Goal: Transaction & Acquisition: Purchase product/service

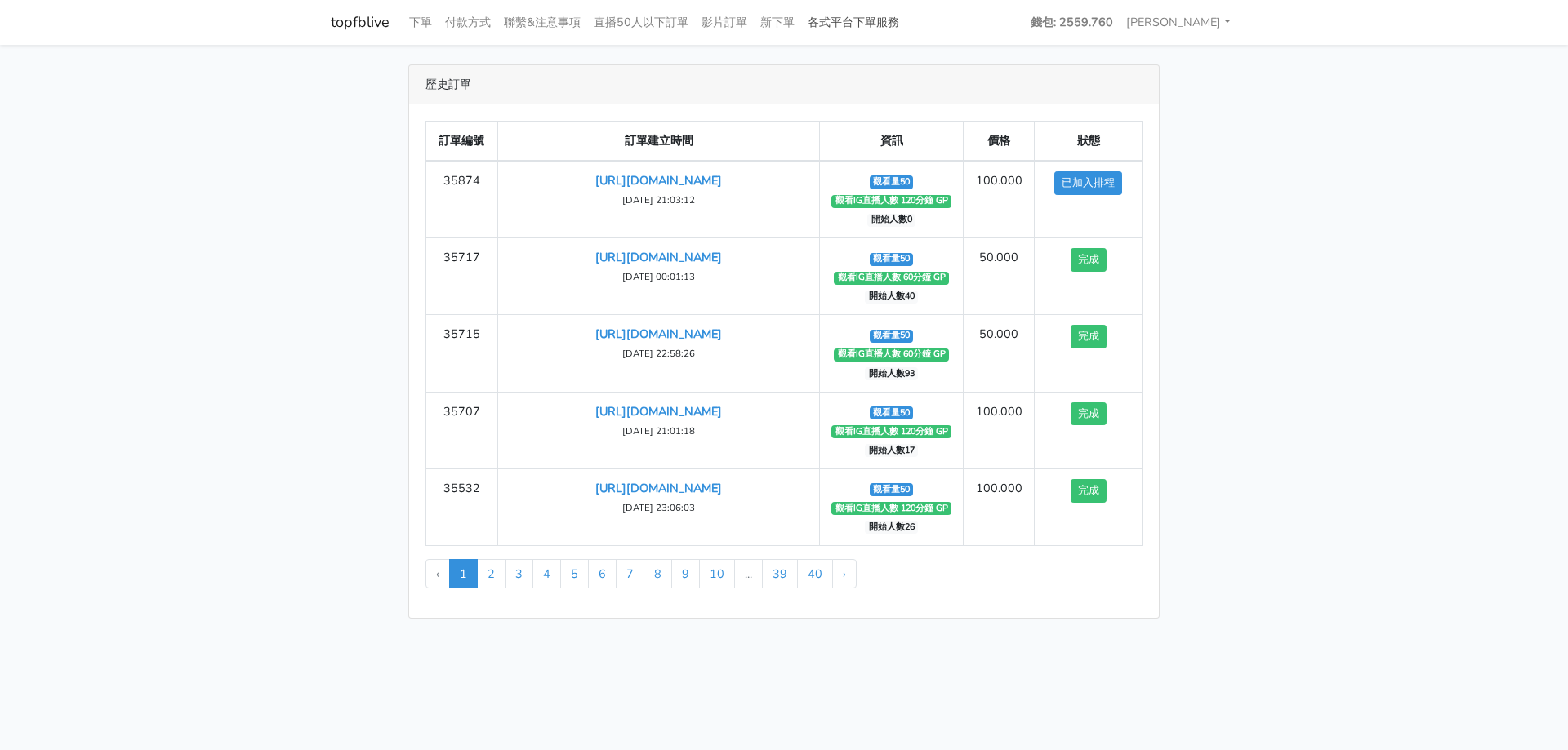
click at [862, 9] on link "各式平台下單服務" at bounding box center [854, 22] width 105 height 32
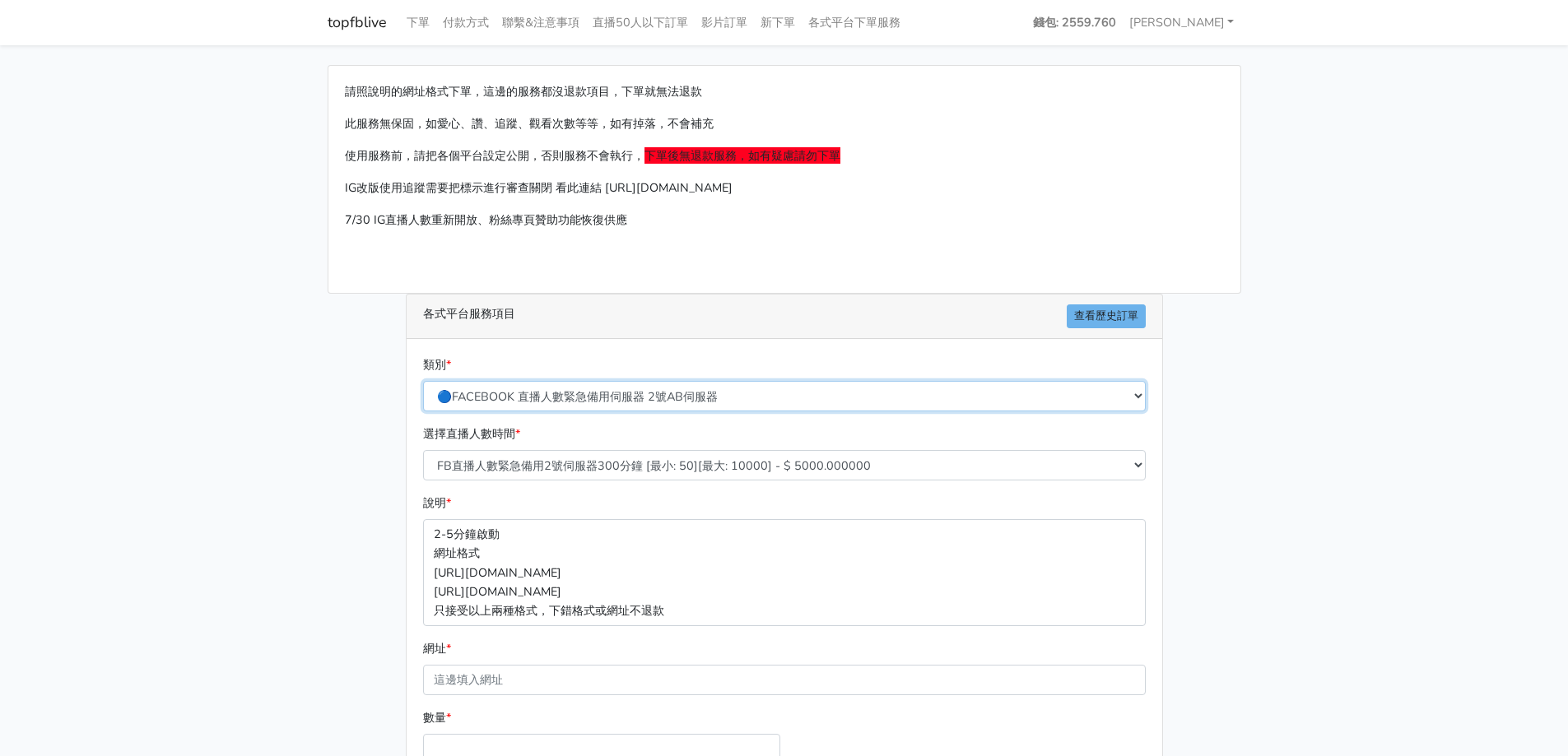
click at [669, 395] on select "🔵FACEBOOK 直播人數緊急備用伺服器 2號AB伺服器 🔵FACEBOOK 網軍專用貼文留言 安全保密 🔵9/30 FACEBOOK 直播人數緩慢進場緩慢…" at bounding box center [784, 396] width 723 height 31
select select "🌕IG直播人數"
click at [424, 381] on select "🔵FACEBOOK 直播人數緊急備用伺服器 2號AB伺服器 🔵FACEBOOK 網軍專用貼文留言 安全保密 🔵9/30 FACEBOOK 直播人數緩慢進場緩慢…" at bounding box center [784, 396] width 723 height 31
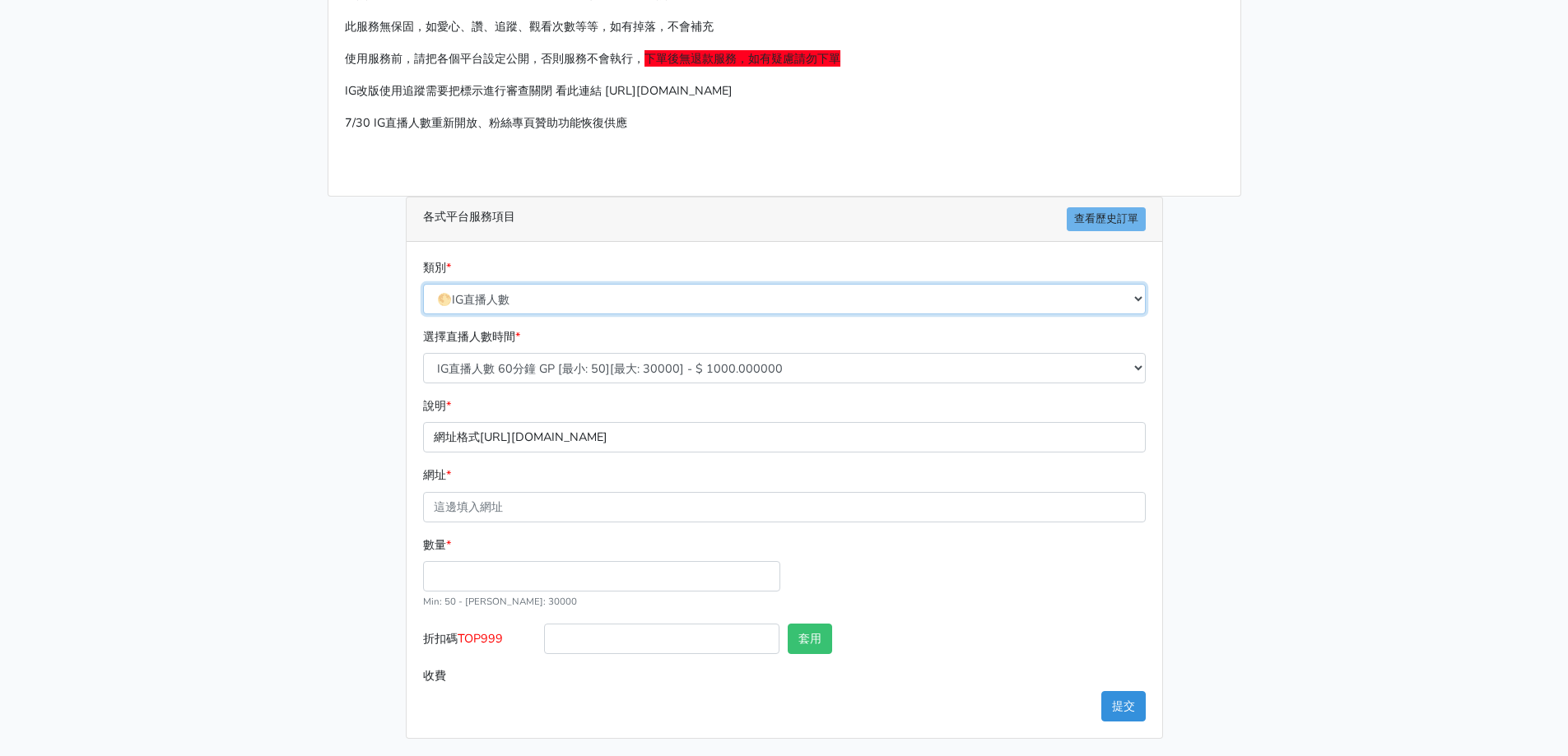
scroll to position [100, 0]
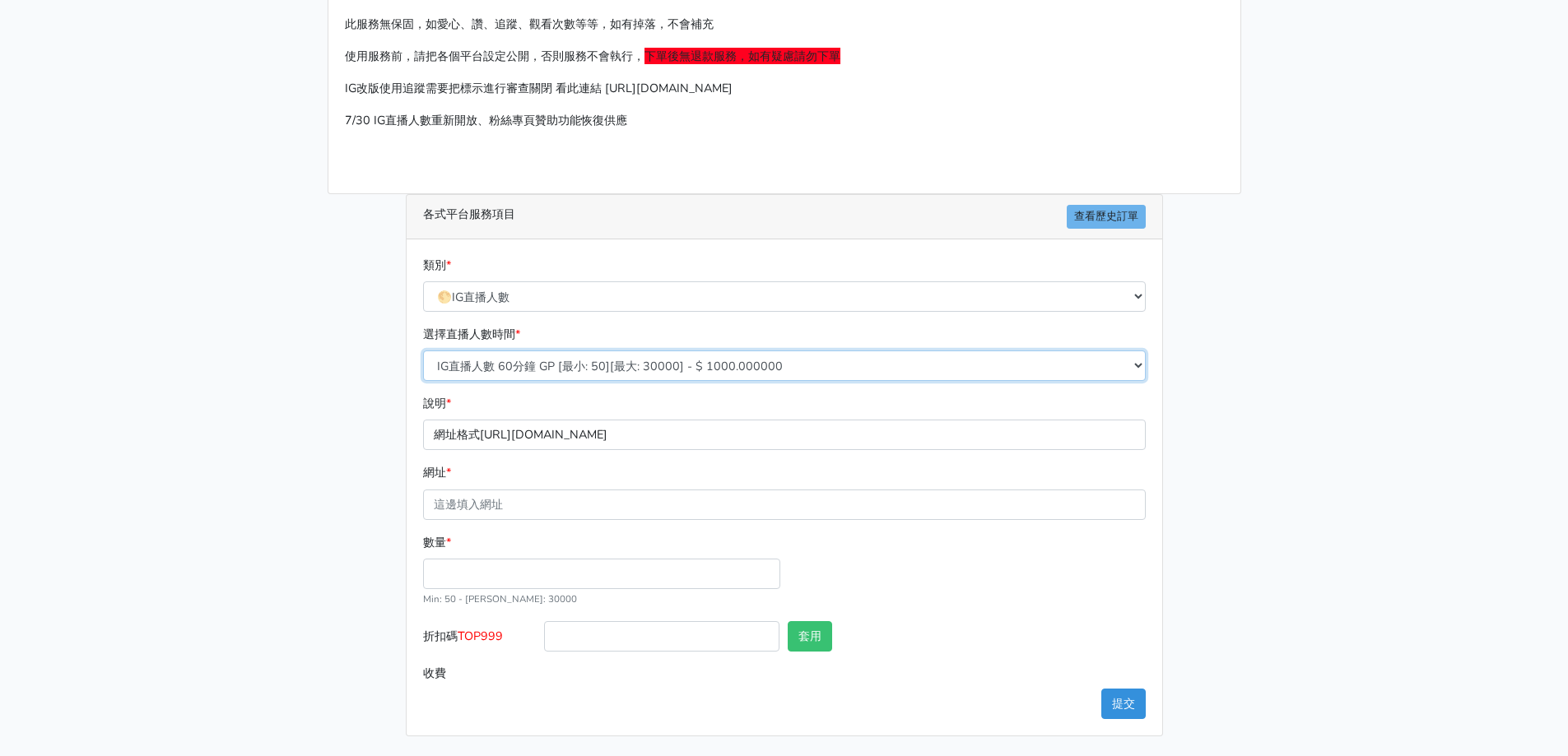
click at [589, 363] on select "IG直播人數 60分鐘 GP [最小: 50][最大: 30000] - $ 1000.000000 IG直播人數 120分鐘 GP [最小: 50][最大:…" at bounding box center [784, 366] width 723 height 31
select select "407"
click at [424, 351] on select "IG直播人數 60分鐘 GP [最小: 50][最大: 30000] - $ 1000.000000 IG直播人數 120分鐘 GP [最小: 50][最大:…" at bounding box center [784, 366] width 723 height 31
click at [555, 506] on input "網址 *" at bounding box center [784, 505] width 723 height 31
type input "[URL][DOMAIN_NAME]"
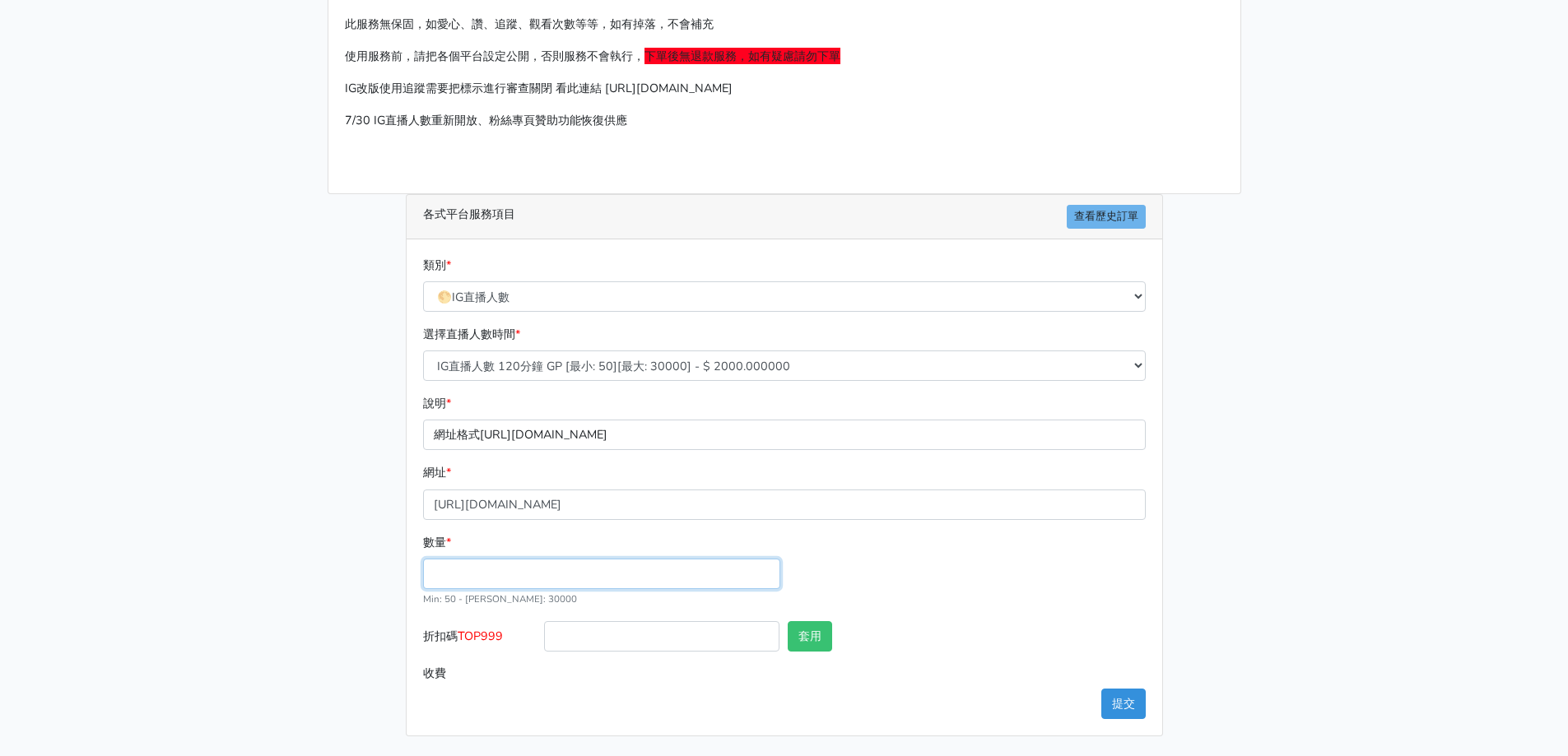
click at [541, 576] on input "數量 *" at bounding box center [602, 574] width 357 height 31
type input "50"
type input "100.000"
click at [1187, 581] on div "請照說明的網址格式下單，這邊的服務都沒退款項目，下單就無法退款 此服務無保固，如愛心、讚、追蹤、觀看次數等等，如有掉落，不會補充 使用服務前，請把各個平台設定…" at bounding box center [784, 351] width 939 height 771
click at [1108, 711] on button "提交" at bounding box center [1124, 704] width 45 height 31
